Goal: Task Accomplishment & Management: Use online tool/utility

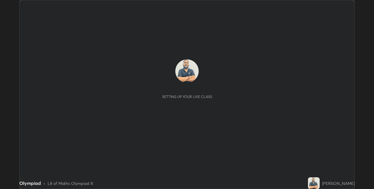
scroll to position [189, 374]
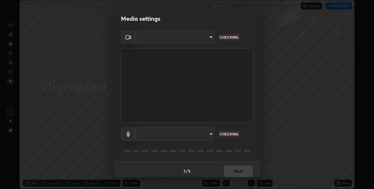
type input "e74ca63ae388f954bfaf6653c56e5440299f2e2585bfa252c10ec08d26b876d3"
type input "communications"
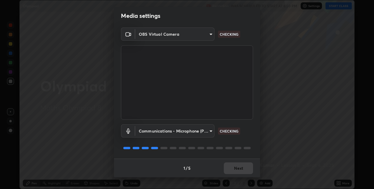
click at [239, 168] on div "1 / 5 Next" at bounding box center [187, 168] width 146 height 19
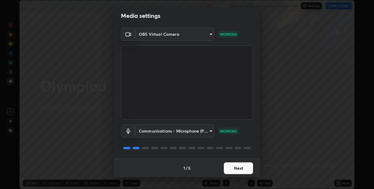
click at [236, 166] on button "Next" at bounding box center [238, 168] width 29 height 12
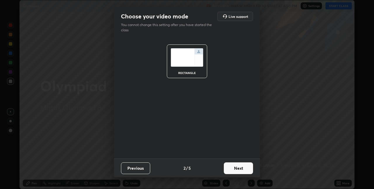
scroll to position [0, 0]
click at [238, 169] on button "Next" at bounding box center [238, 168] width 29 height 12
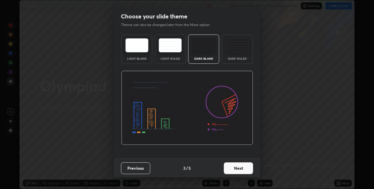
click at [238, 168] on button "Next" at bounding box center [238, 168] width 29 height 12
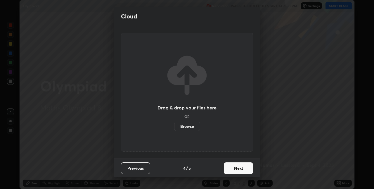
click at [239, 167] on button "Next" at bounding box center [238, 168] width 29 height 12
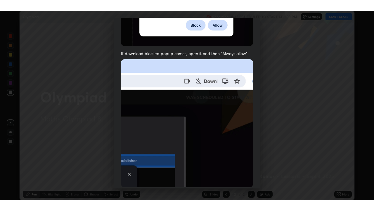
scroll to position [122, 0]
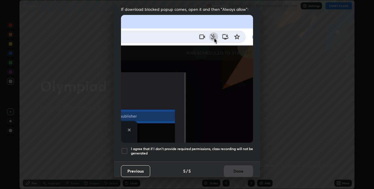
click at [123, 147] on div at bounding box center [124, 150] width 7 height 7
click at [235, 171] on button "Done" at bounding box center [238, 171] width 29 height 12
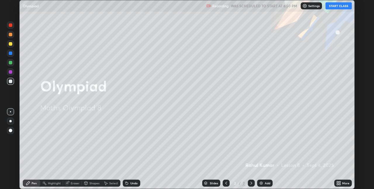
click at [336, 5] on button "START CLASS" at bounding box center [339, 5] width 26 height 7
click at [345, 183] on div "More" at bounding box center [346, 183] width 7 height 3
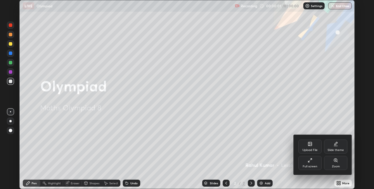
click at [311, 165] on div "Full screen" at bounding box center [310, 166] width 15 height 3
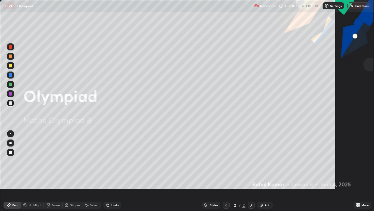
scroll to position [211, 374]
